Goal: Ask a question: Seek information or help from site administrators or community

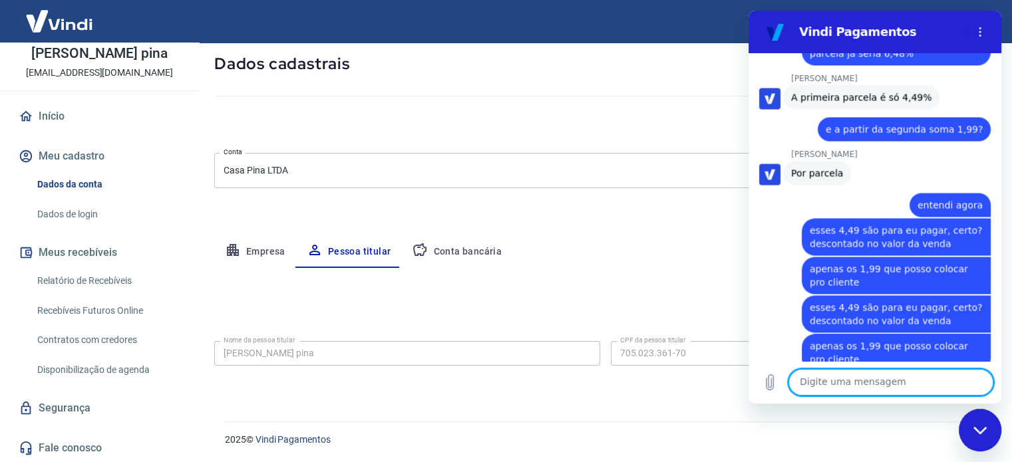
scroll to position [2186, 0]
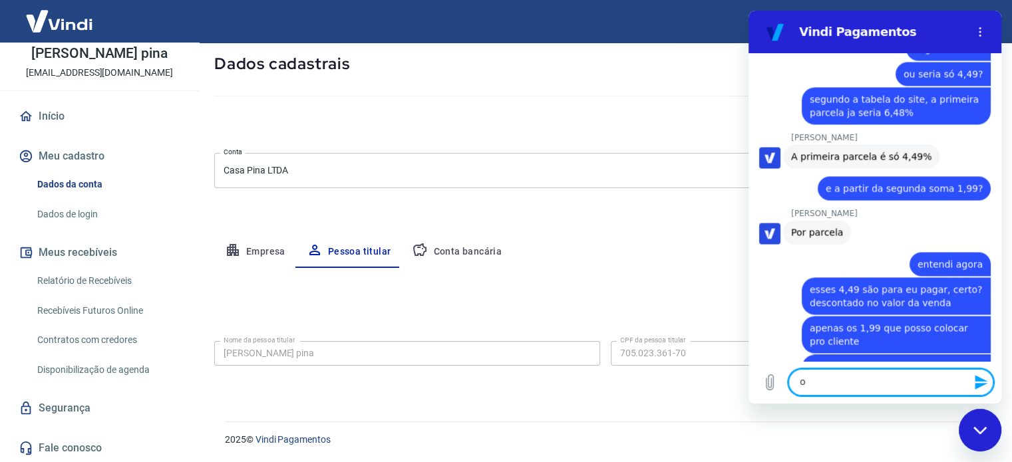
type textarea "oi"
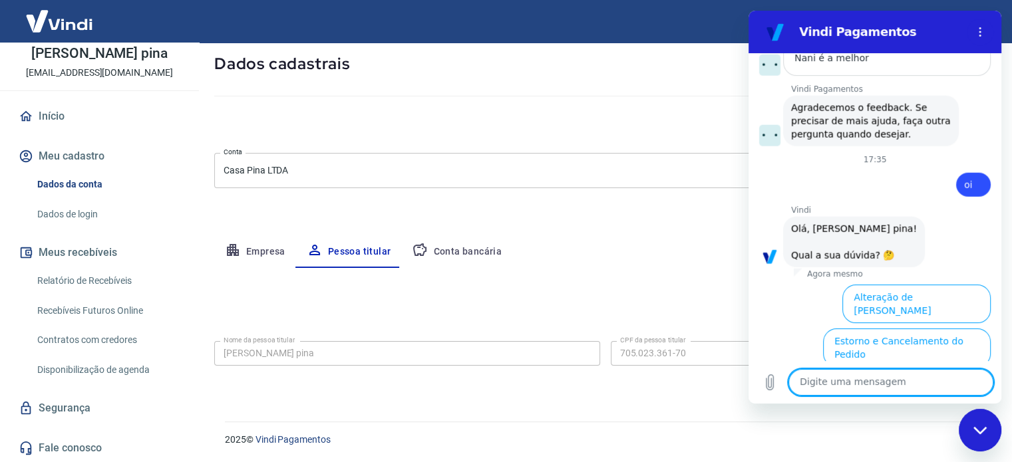
scroll to position [3445, 0]
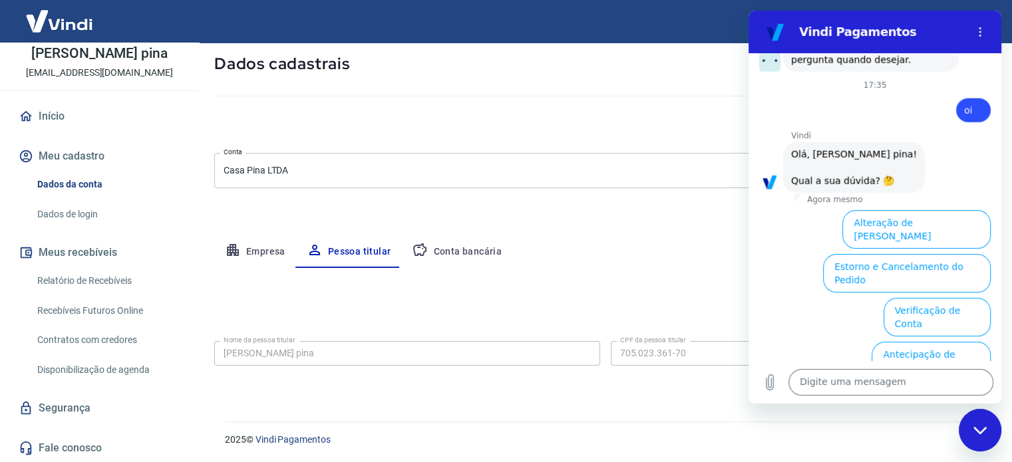
click at [958, 430] on button "Taxas e Parcelamento" at bounding box center [935, 449] width 110 height 39
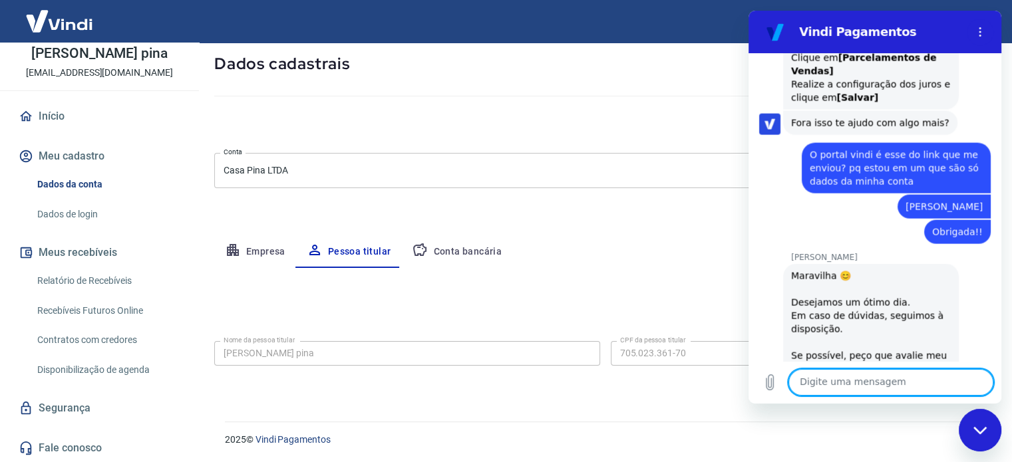
scroll to position [2927, 0]
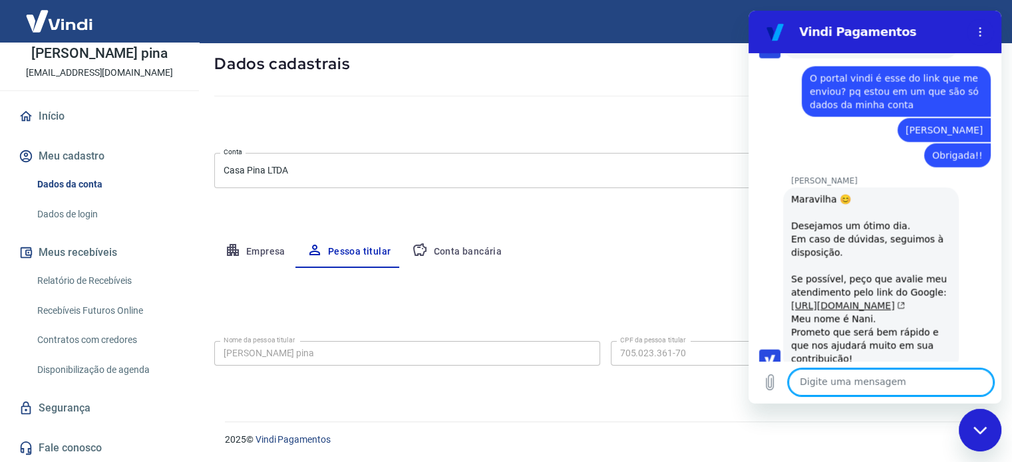
click at [867, 301] on link "[URL][DOMAIN_NAME]" at bounding box center [848, 306] width 114 height 11
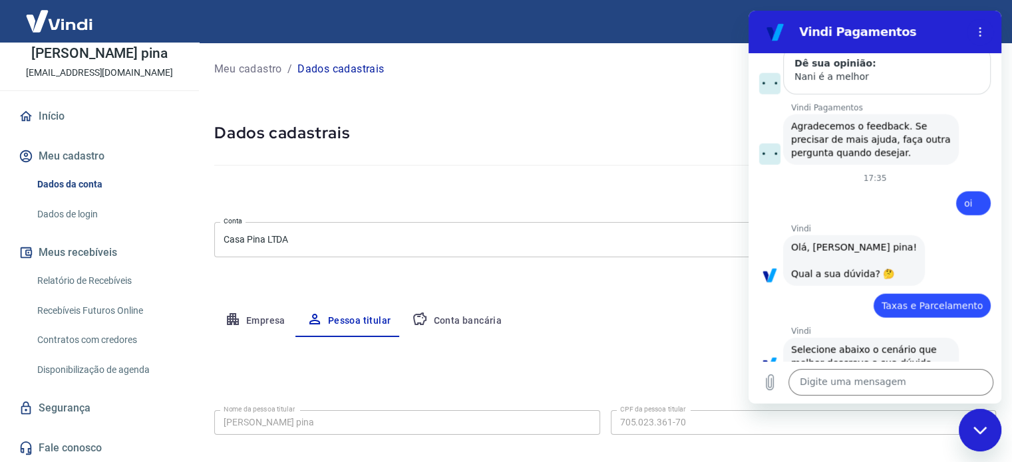
scroll to position [3439, 0]
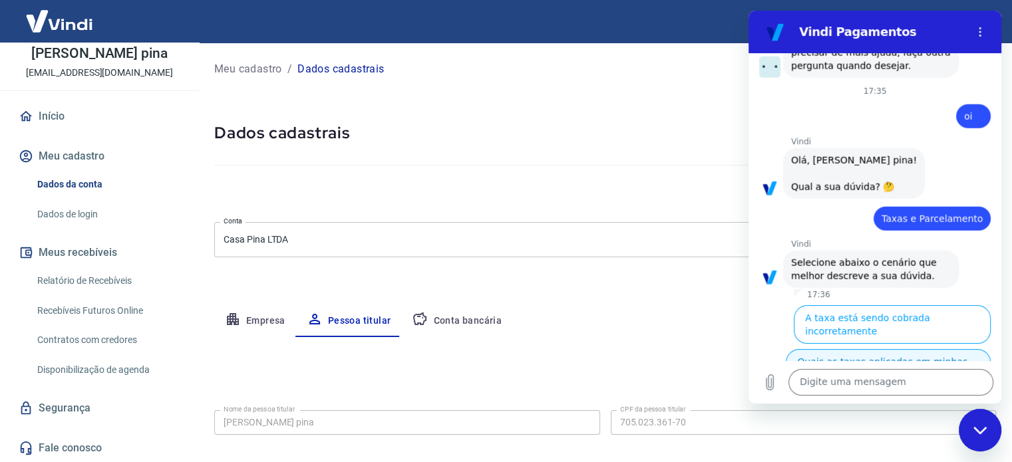
click at [942, 349] on button "Quais as taxas aplicadas em minhas vendas?" at bounding box center [888, 368] width 205 height 39
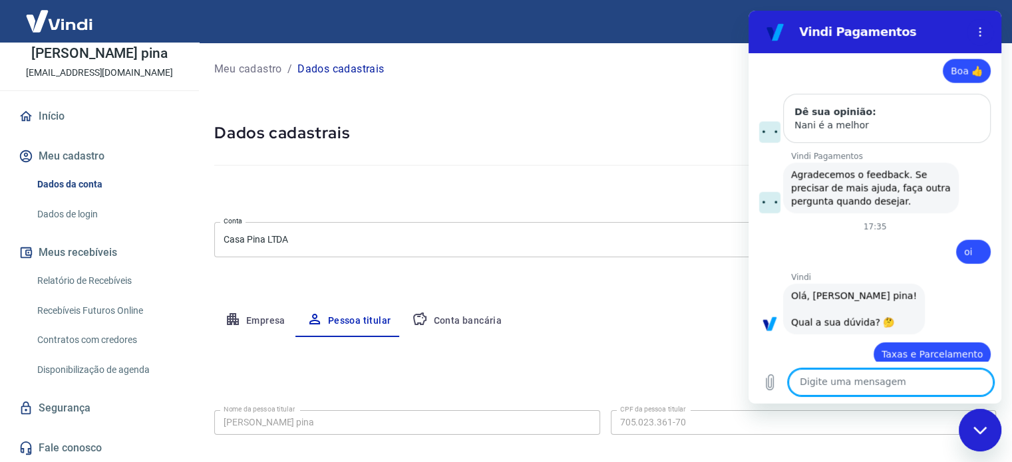
click at [848, 384] on textarea at bounding box center [890, 382] width 205 height 27
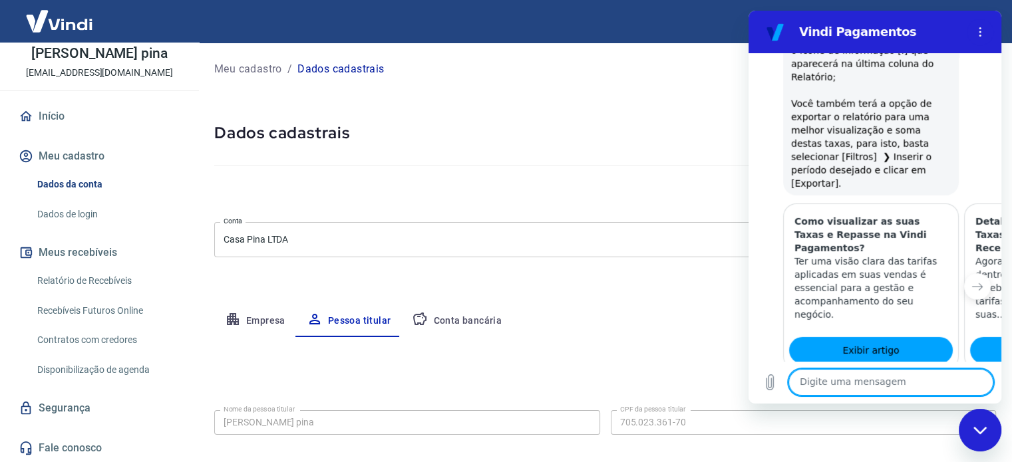
scroll to position [4074, 0]
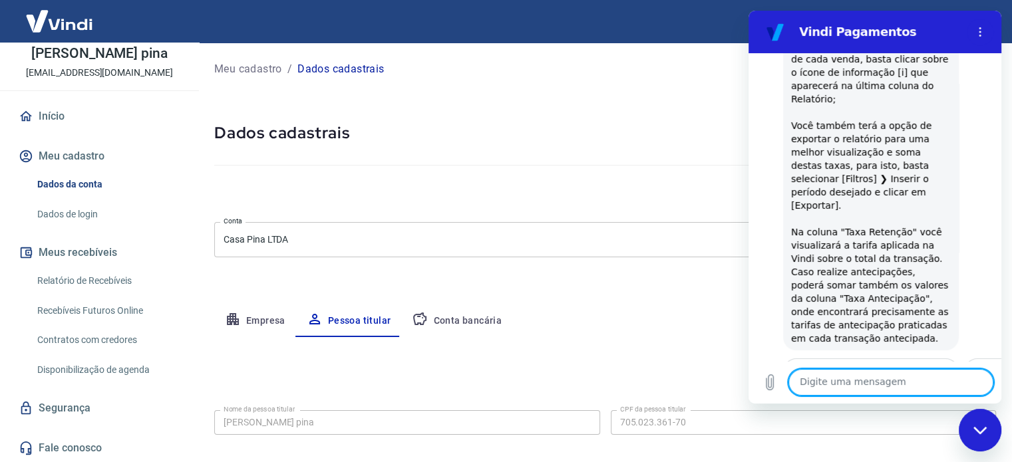
scroll to position [4656, 0]
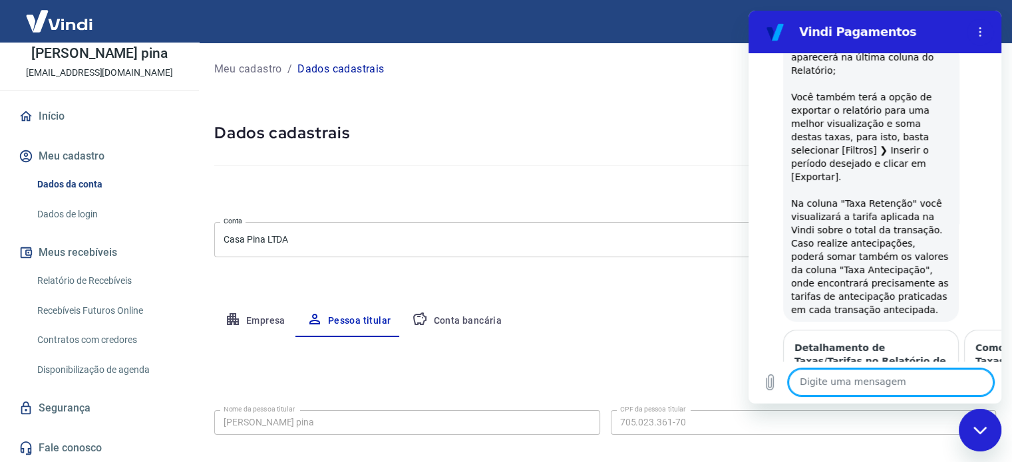
click at [863, 393] on textarea at bounding box center [890, 382] width 205 height 27
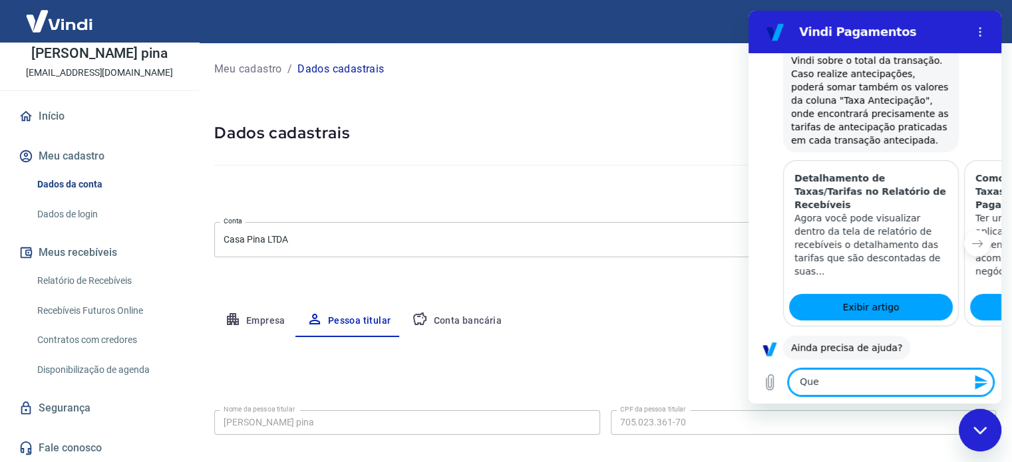
scroll to position [5001, 0]
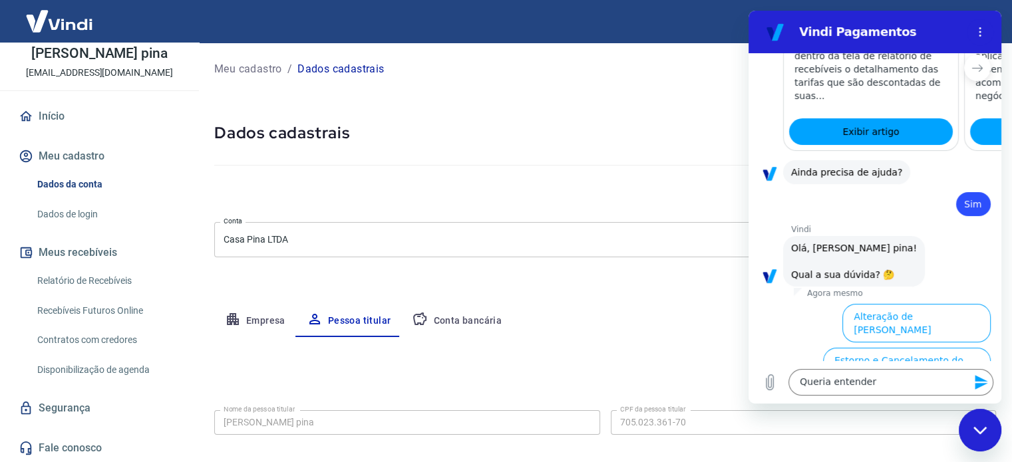
drag, startPoint x: 935, startPoint y: 198, endPoint x: 1675, endPoint y: 465, distance: 786.9
click at [935, 436] on button "Antecipação de Valores" at bounding box center [930, 455] width 119 height 39
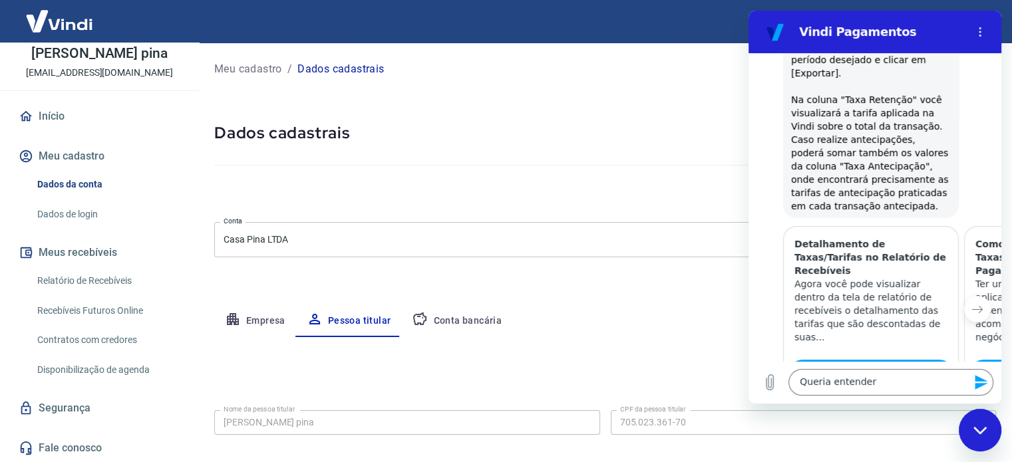
click at [897, 368] on div "Digite uma mensagem Queria entender x" at bounding box center [874, 382] width 253 height 43
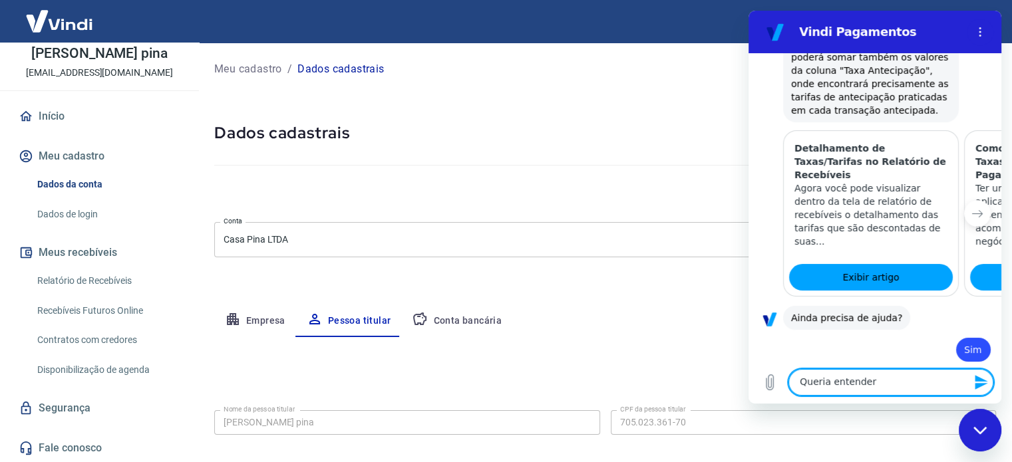
click at [891, 376] on textarea "Queria entender" at bounding box center [890, 382] width 205 height 27
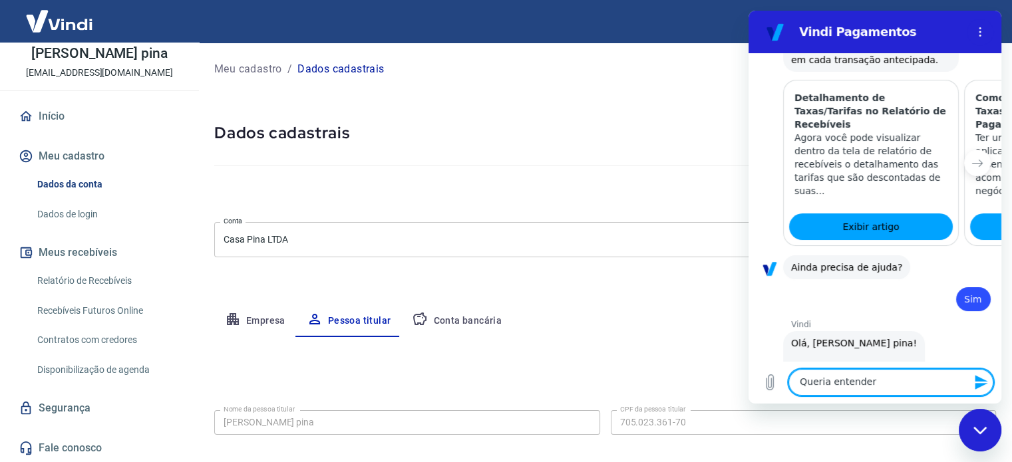
scroll to position [4970, 0]
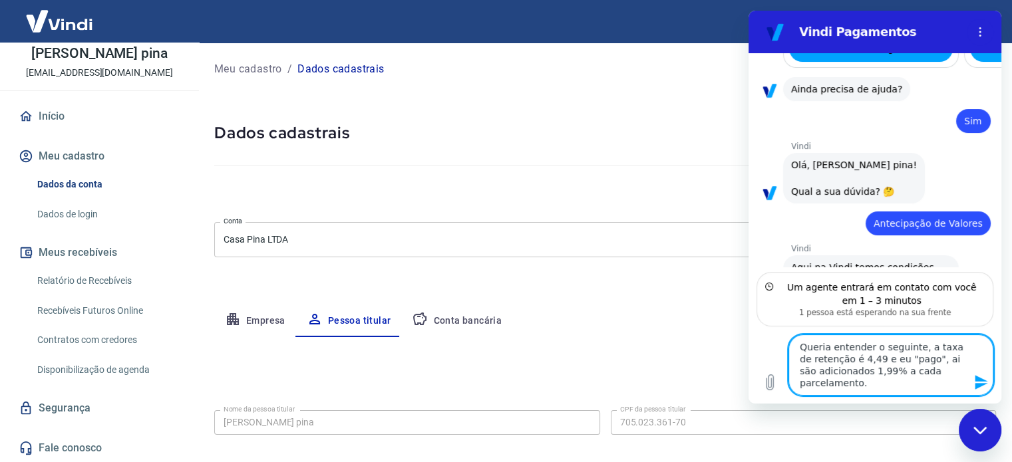
scroll to position [5092, 0]
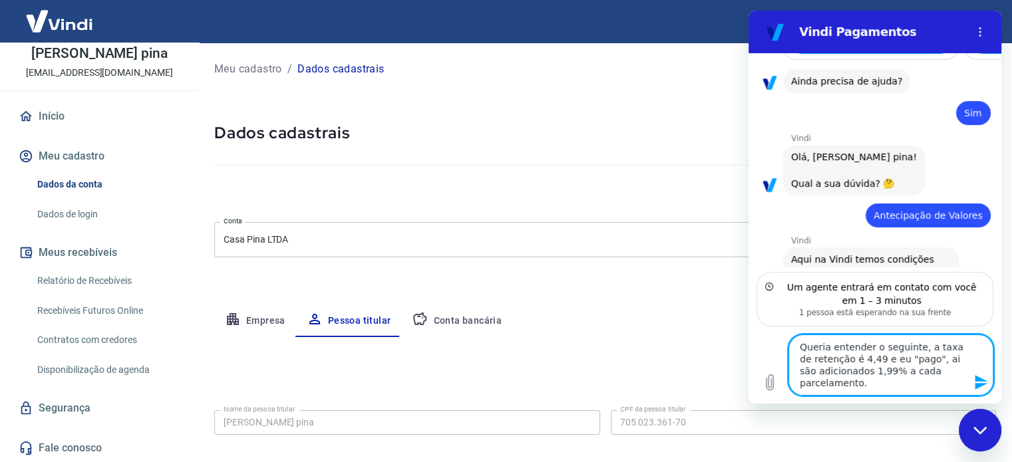
click at [873, 385] on textarea "Queria entender o seguinte, a taxa de retenção é 4,49 e eu "pago", ai são adici…" at bounding box center [890, 365] width 205 height 61
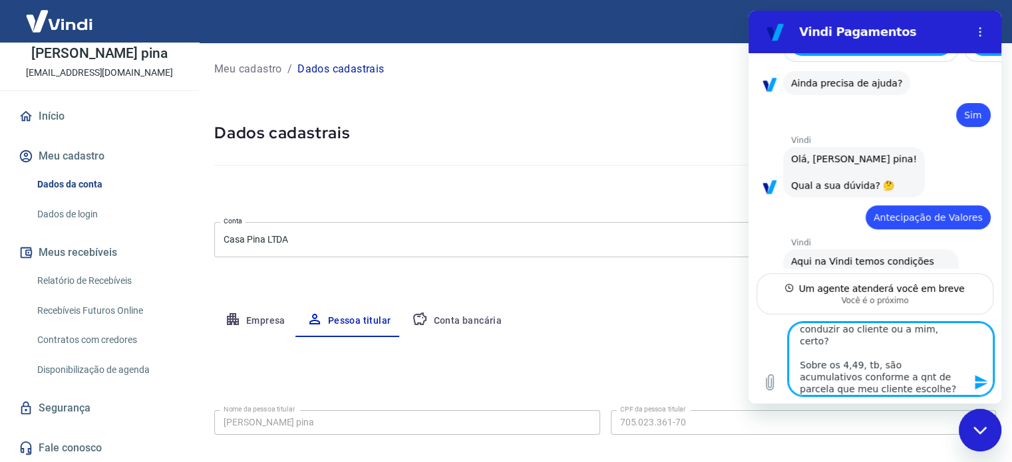
scroll to position [66, 0]
type textarea "Queria entender o seguinte, a taxa de retenção é 4,49 e eu "pago", ai são adici…"
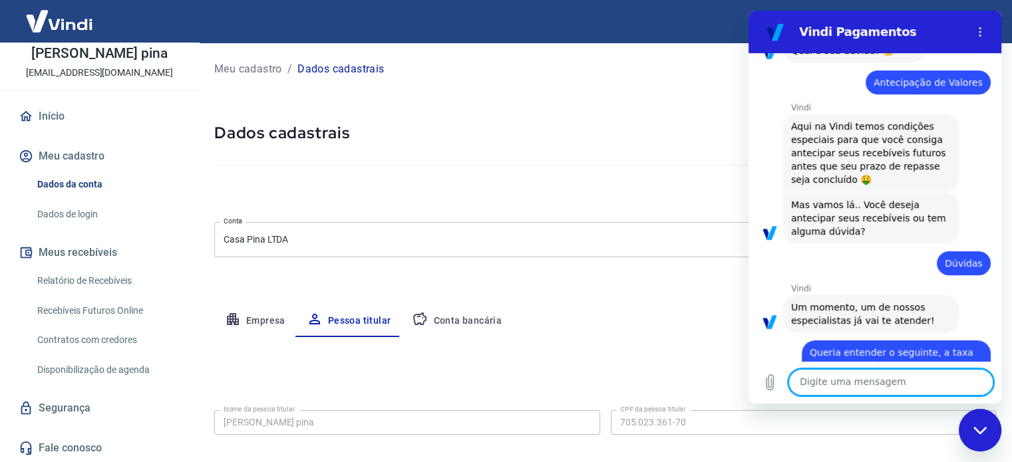
scroll to position [5293, 0]
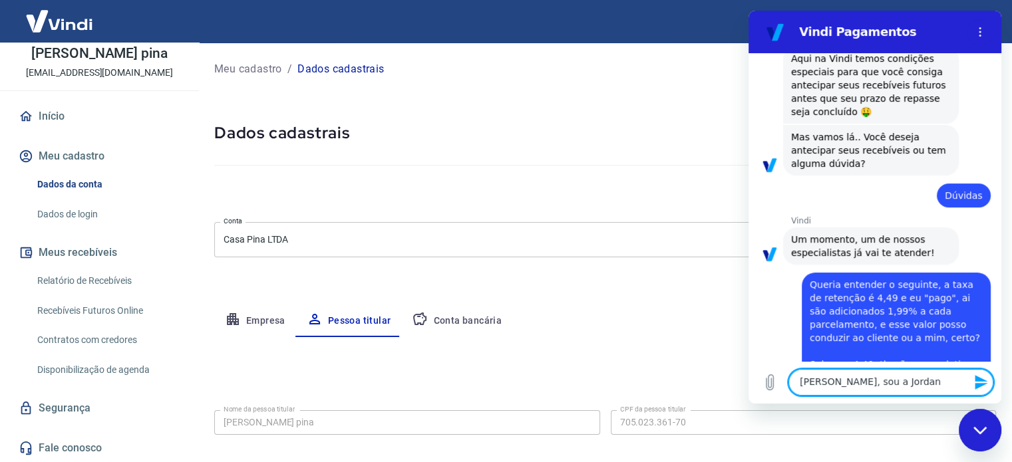
type textarea "[PERSON_NAME], sou a Jordana"
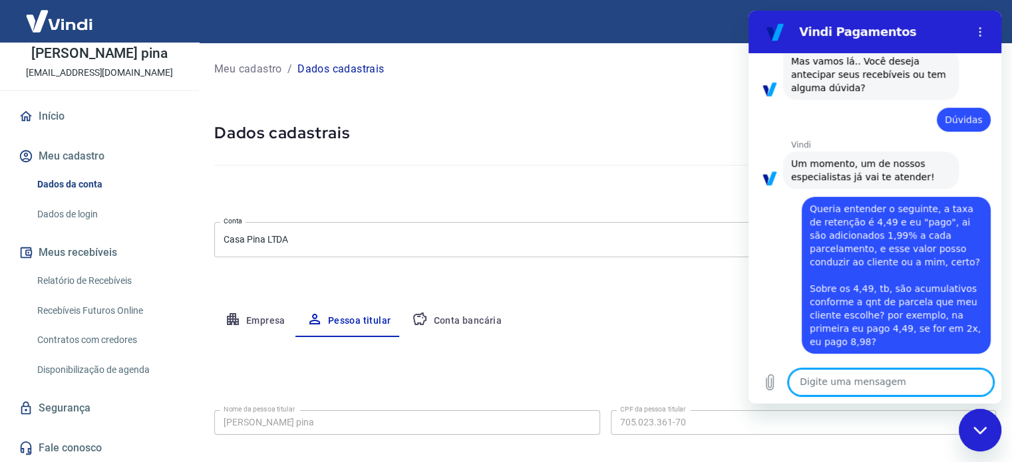
scroll to position [5434, 0]
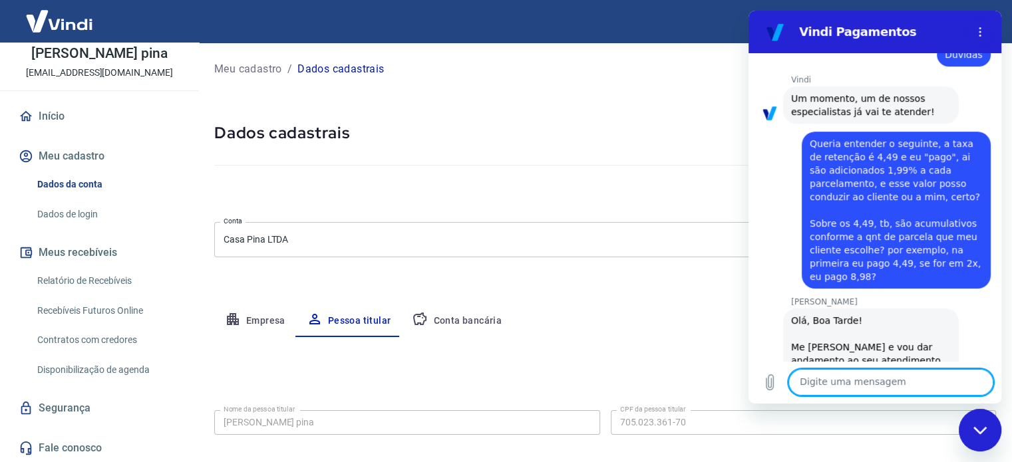
click at [865, 390] on textarea at bounding box center [890, 382] width 205 height 27
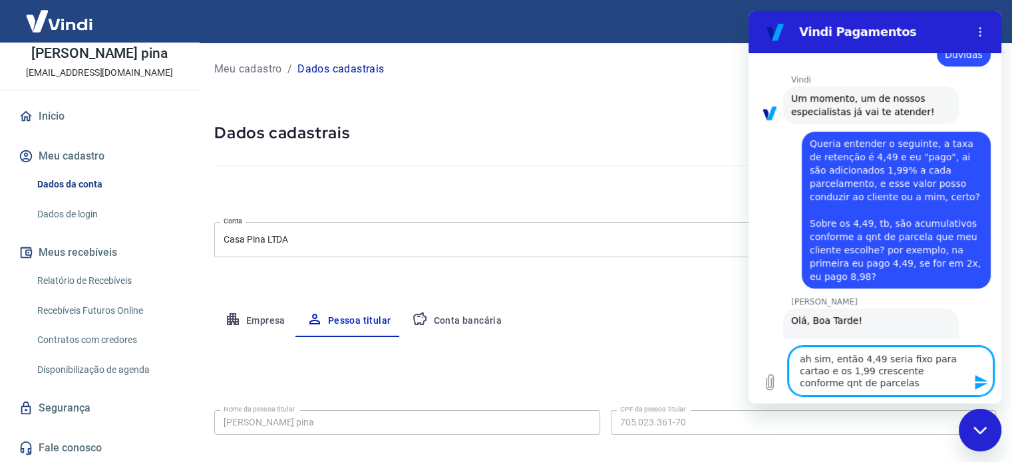
type textarea "ah sim, então 4,49 seria fixo para cartao e os 1,99 crescente conforme qnt de p…"
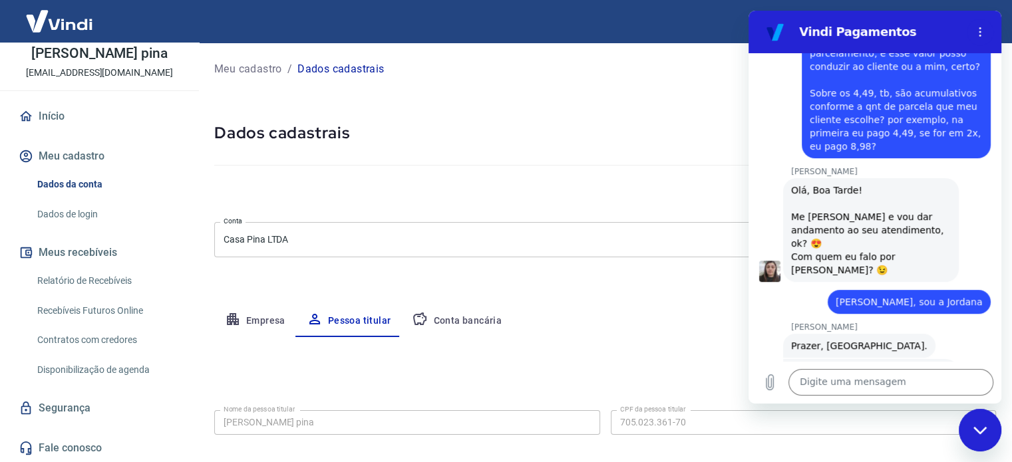
scroll to position [5563, 0]
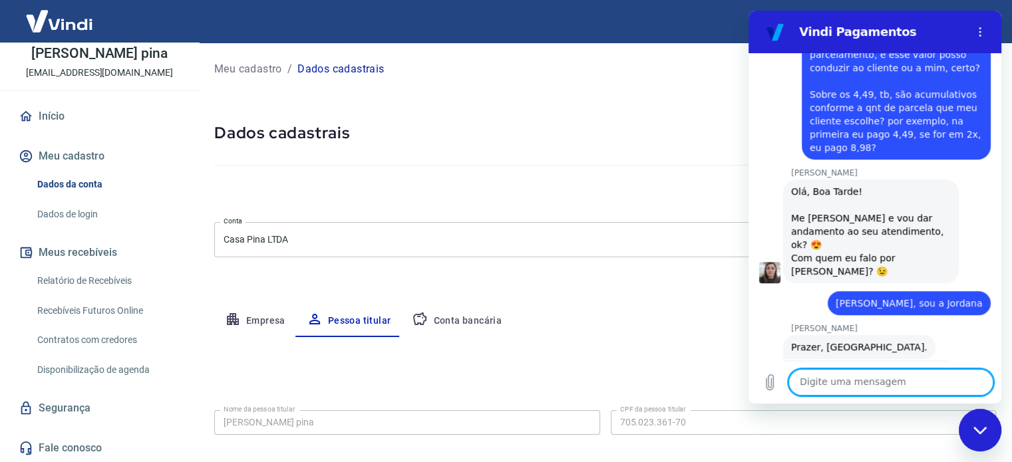
click at [845, 381] on textarea at bounding box center [890, 382] width 205 height 27
type textarea "onde configuro?"
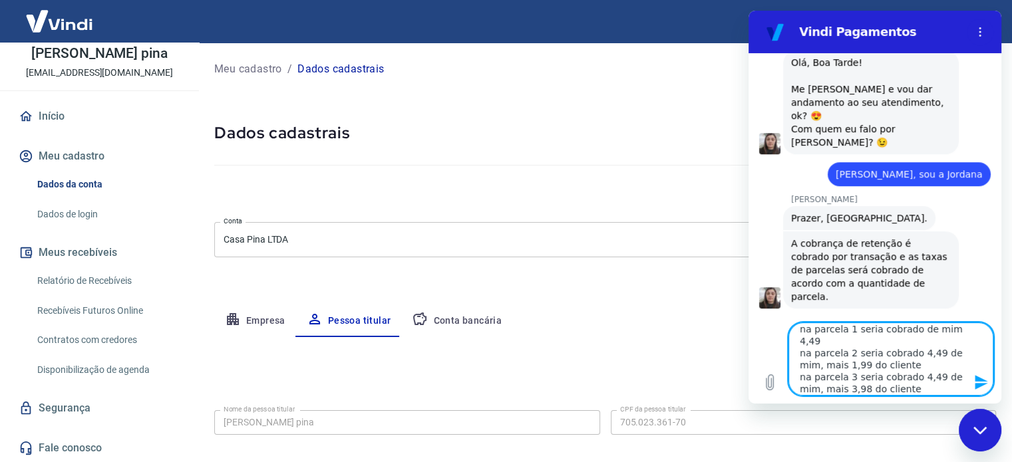
scroll to position [18, 0]
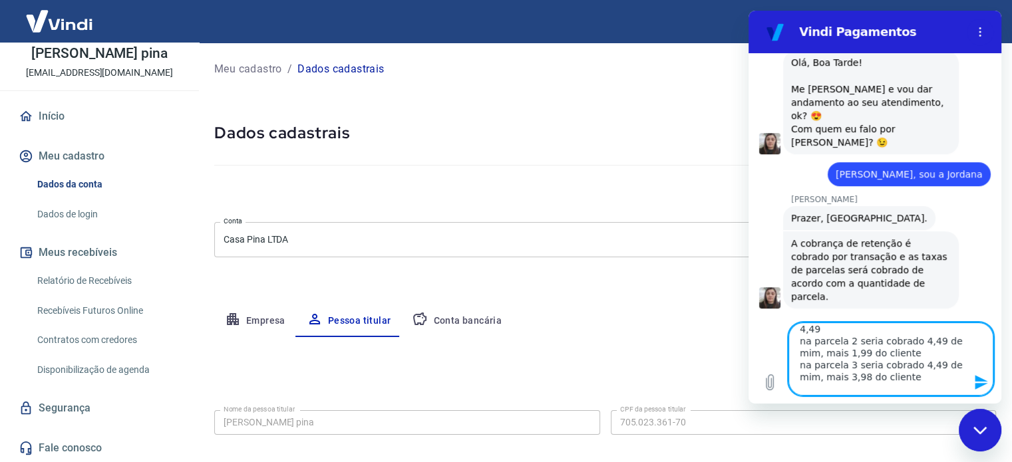
type textarea "na parcela 1 seria cobrado de mim 4,49 na parcela 2 seria cobrado 4,49 de mim, …"
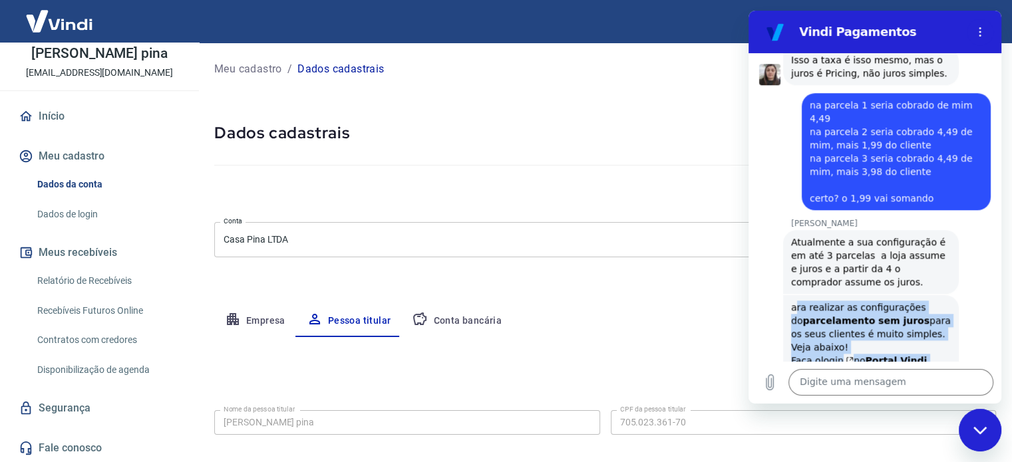
scroll to position [6174, 0]
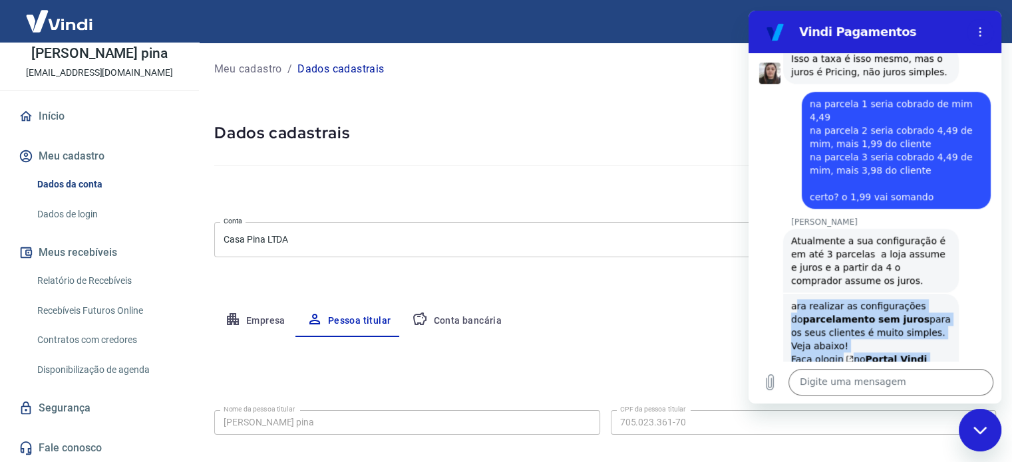
drag, startPoint x: 794, startPoint y: 132, endPoint x: 885, endPoint y: 201, distance: 114.4
click at [885, 299] on div "ara realizar as configurações do parcelamento sem juros para os seus clientes é…" at bounding box center [871, 372] width 160 height 146
copy div "ra realizar as configurações do parcelamento sem juros para os seus clientes é …"
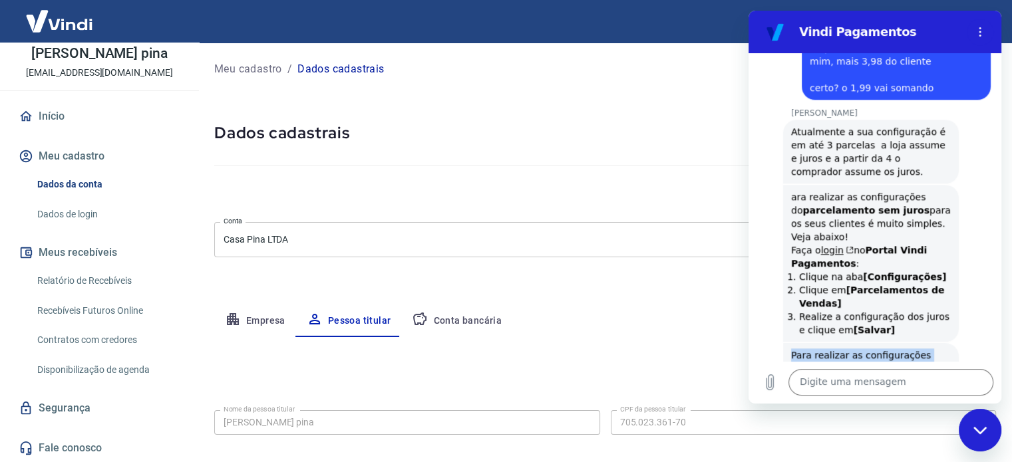
scroll to position [6307, 0]
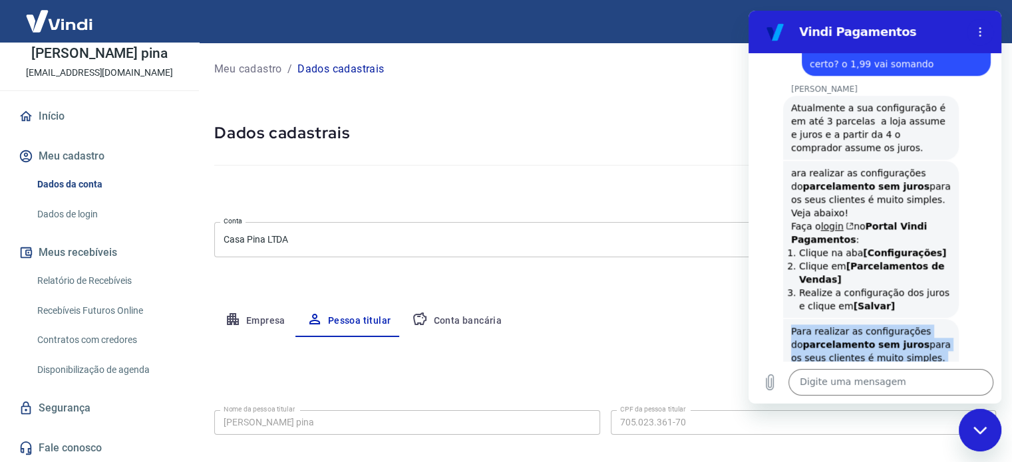
drag, startPoint x: 794, startPoint y: 225, endPoint x: 895, endPoint y: 222, distance: 101.1
click at [895, 325] on div "Para realizar as configurações do parcelamento sem juros para os seus clientes …" at bounding box center [871, 398] width 160 height 146
copy div "Para realizar as configurações do parcelamento sem juros para os seus clientes …"
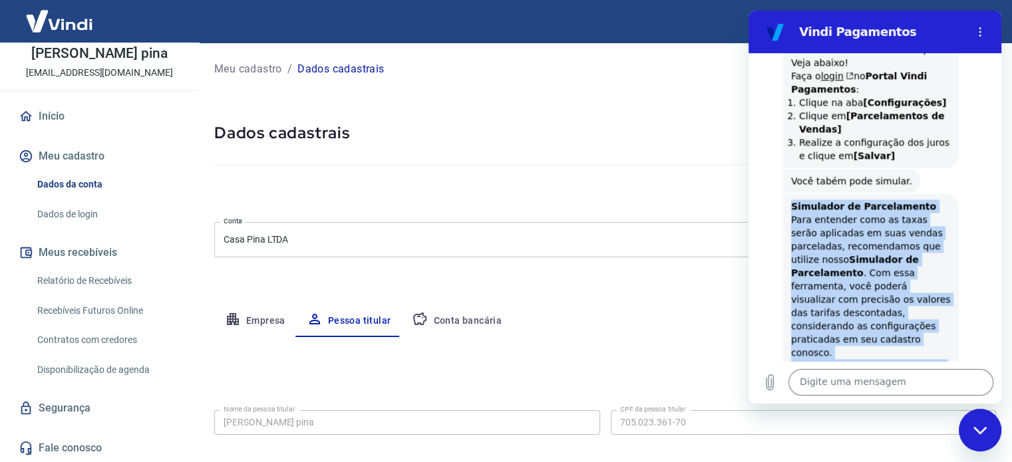
scroll to position [6706, 0]
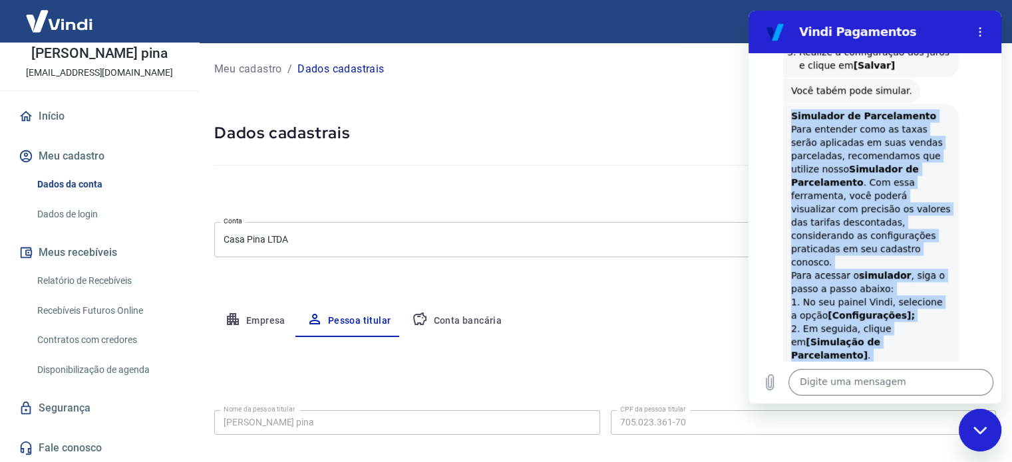
drag, startPoint x: 792, startPoint y: 140, endPoint x: 858, endPoint y: 210, distance: 96.5
click at [860, 212] on div "Simulador de Parcelamento Para entender como as taxas serão aplicadas em suas v…" at bounding box center [871, 295] width 160 height 372
copy div "Simulador de Parcelamento Para entender como as taxas serão aplicadas em suas v…"
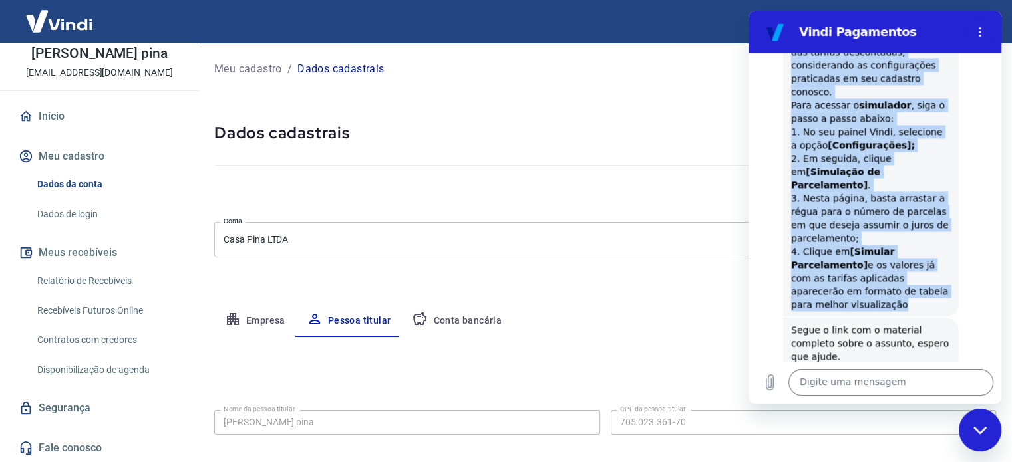
scroll to position [6839, 0]
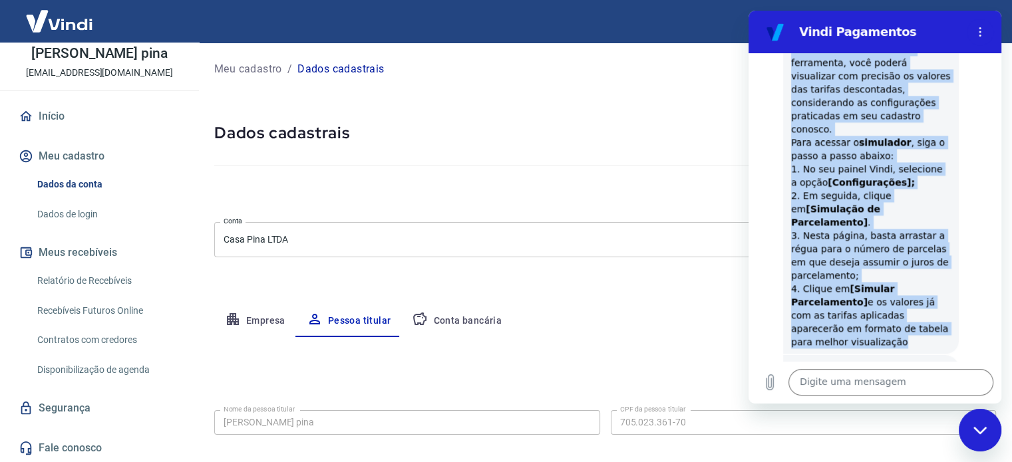
drag, startPoint x: 847, startPoint y: 221, endPoint x: 789, endPoint y: 152, distance: 90.6
click at [789, 407] on div "[PERSON_NAME] diz: [URL][DOMAIN_NAME]" at bounding box center [848, 419] width 130 height 24
copy link "[URL][DOMAIN_NAME]"
